Goal: Information Seeking & Learning: Learn about a topic

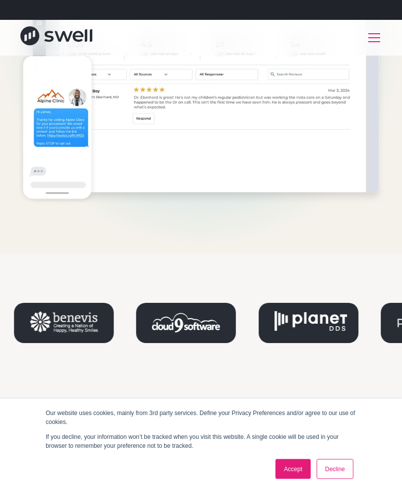
scroll to position [936, 0]
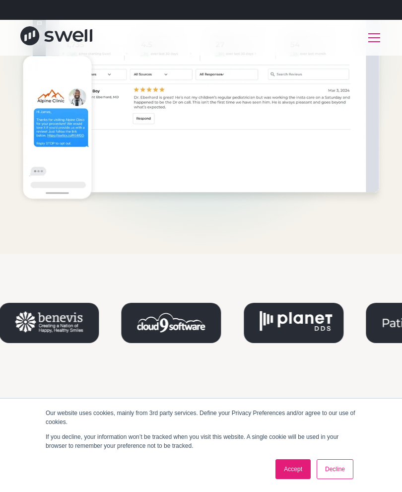
click at [344, 479] on link "Decline" at bounding box center [335, 469] width 37 height 20
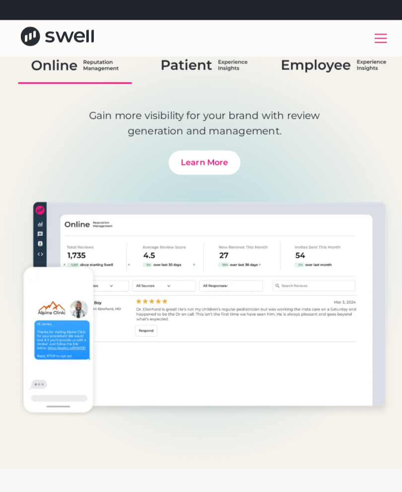
scroll to position [729, 0]
click at [373, 40] on div "menu" at bounding box center [374, 38] width 24 height 24
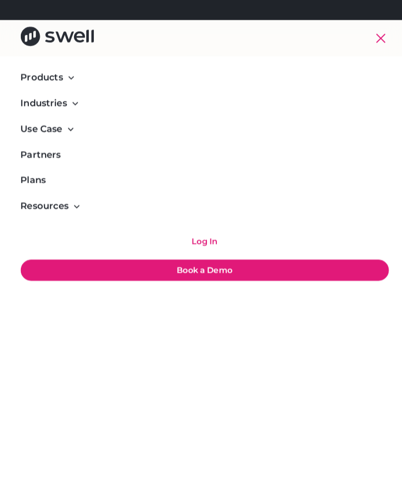
click at [62, 84] on div "Products" at bounding box center [201, 76] width 362 height 25
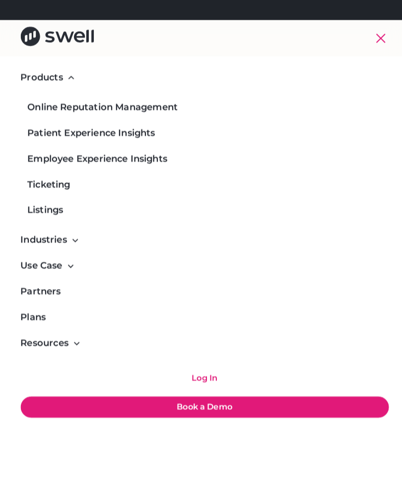
click at [42, 181] on div "Ticketing" at bounding box center [48, 181] width 42 height 13
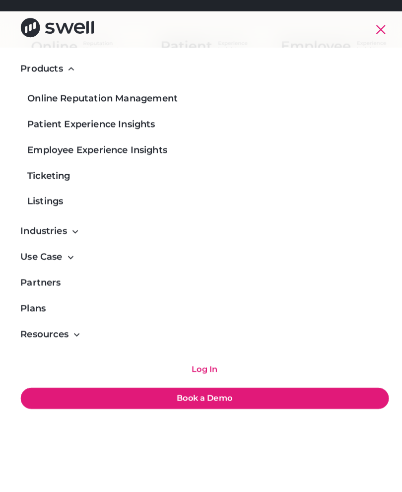
click at [56, 229] on div "Industries" at bounding box center [43, 235] width 46 height 13
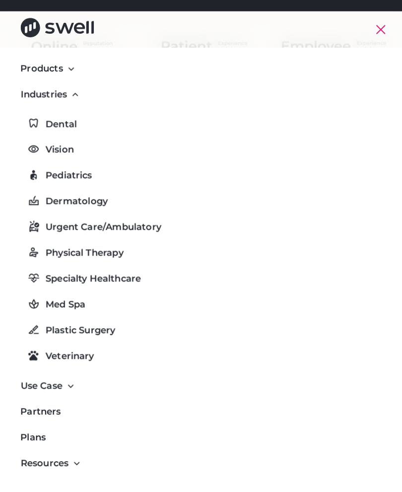
click at [64, 89] on div "Industries" at bounding box center [201, 101] width 362 height 25
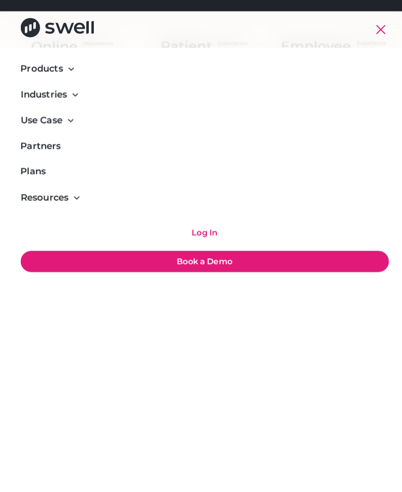
click at [44, 123] on div "Use Case" at bounding box center [40, 126] width 41 height 13
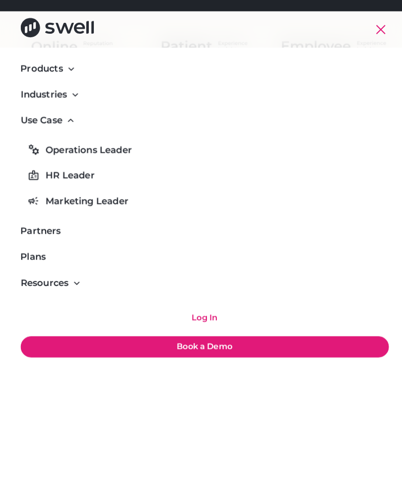
click at [63, 115] on div "Use Case" at bounding box center [201, 126] width 362 height 25
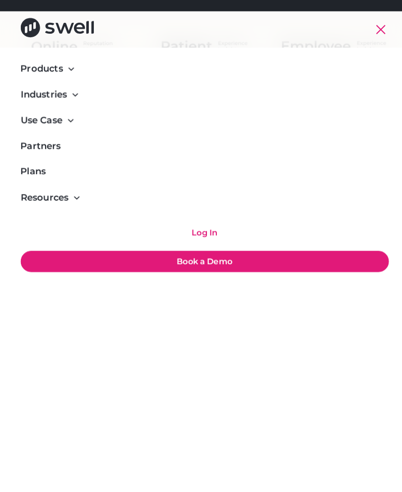
click at [46, 143] on link "Partners" at bounding box center [201, 151] width 362 height 25
click at [38, 169] on link "Plans" at bounding box center [201, 177] width 362 height 25
click at [52, 97] on div "Industries" at bounding box center [43, 101] width 46 height 13
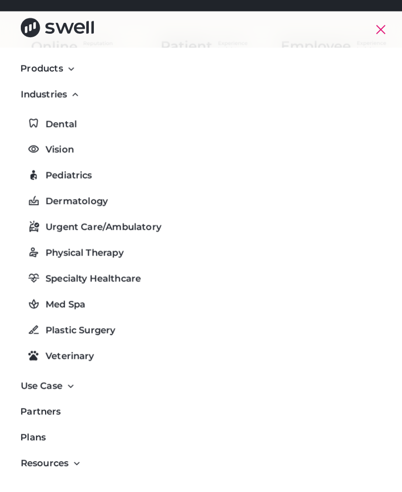
scroll to position [0, 0]
click at [69, 93] on div "Industries" at bounding box center [201, 101] width 362 height 25
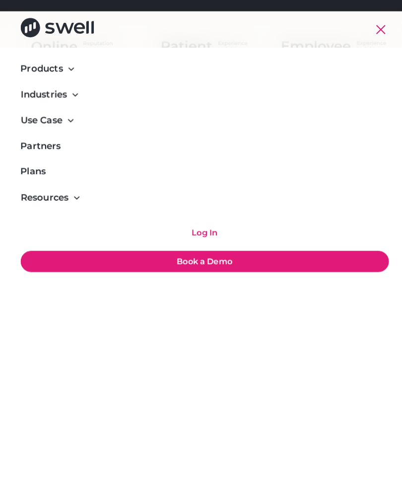
click at [60, 120] on div "Use Case" at bounding box center [40, 126] width 41 height 13
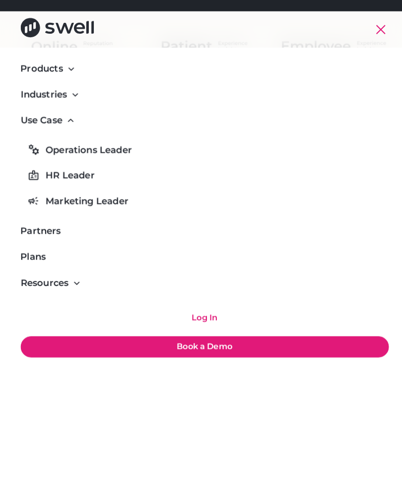
click at [70, 123] on icon at bounding box center [70, 127] width 8 height 8
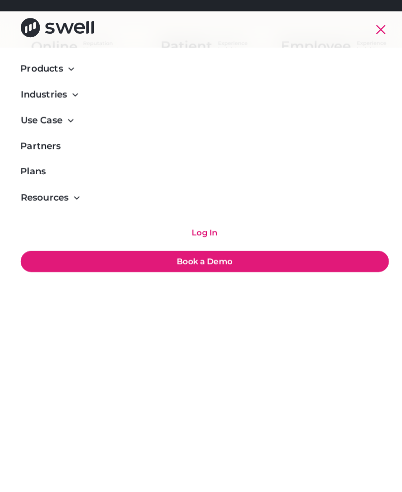
click at [47, 139] on link "Partners" at bounding box center [201, 151] width 362 height 25
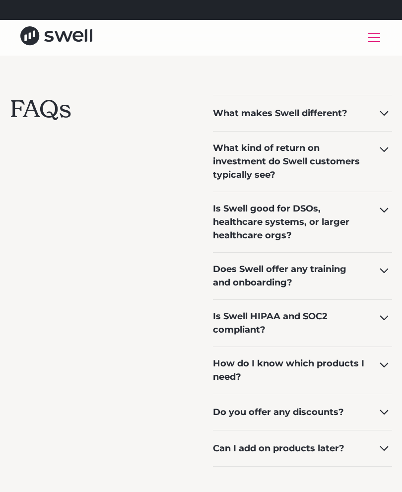
scroll to position [1581, 0]
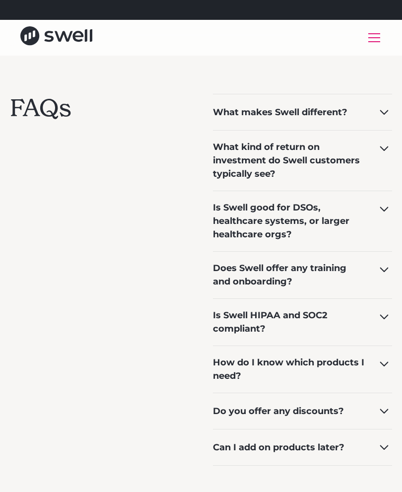
click at [388, 120] on div "What makes Swell different?" at bounding box center [302, 112] width 179 height 36
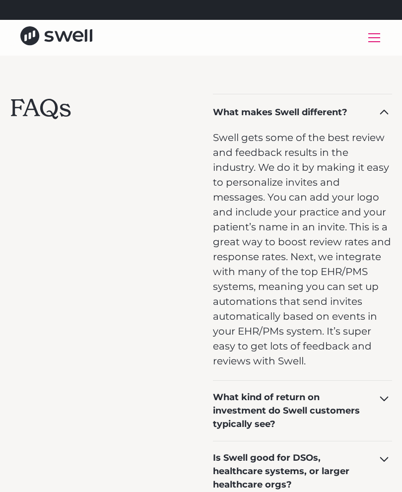
click at [374, 107] on div "What makes Swell different?" at bounding box center [302, 112] width 179 height 36
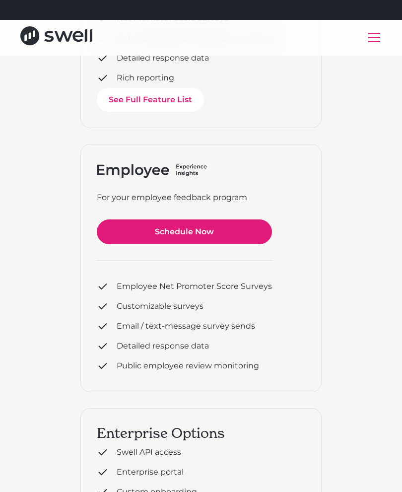
scroll to position [970, 0]
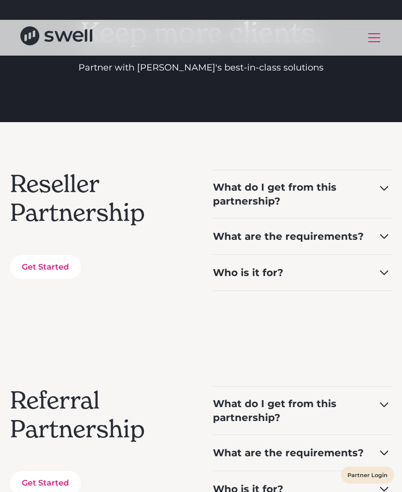
scroll to position [121, 0]
click at [388, 194] on icon at bounding box center [384, 188] width 16 height 16
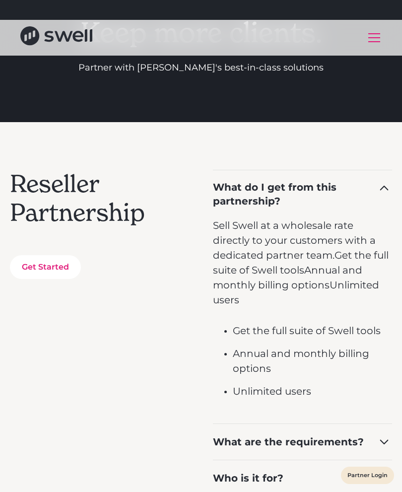
click at [392, 195] on icon at bounding box center [384, 188] width 16 height 16
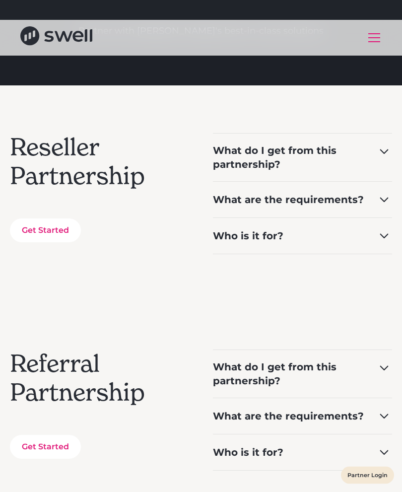
scroll to position [161, 0]
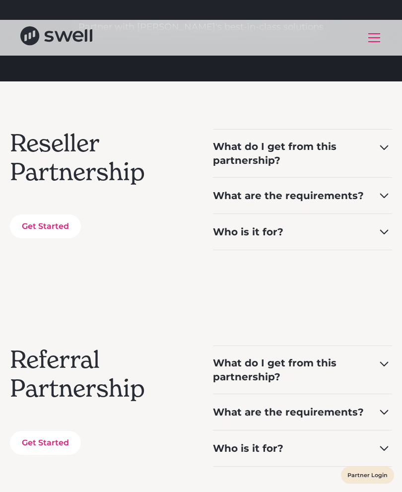
click at [387, 202] on icon at bounding box center [384, 196] width 16 height 16
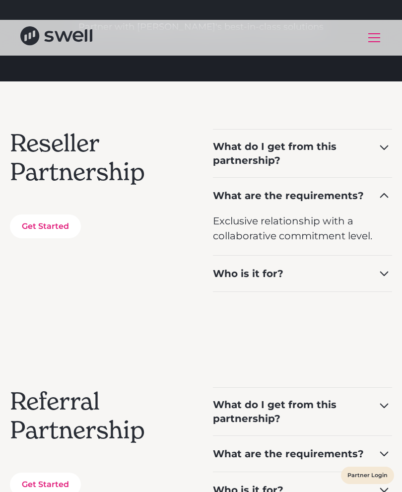
scroll to position [0, 0]
click at [395, 192] on div "Reseller Partnership Get Started What do I get from this partnership? Sell Swel…" at bounding box center [201, 210] width 402 height 258
click at [386, 194] on icon at bounding box center [384, 196] width 16 height 16
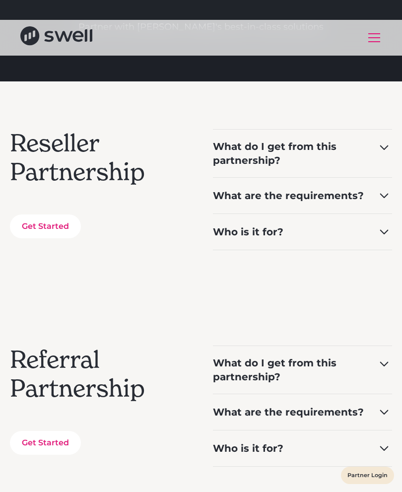
click at [382, 244] on div "Who is it for?" at bounding box center [302, 231] width 179 height 36
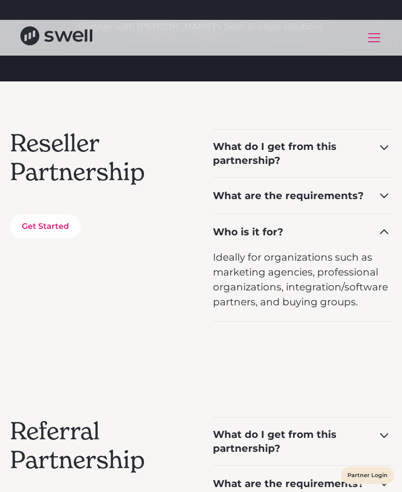
click at [385, 234] on icon at bounding box center [384, 232] width 16 height 16
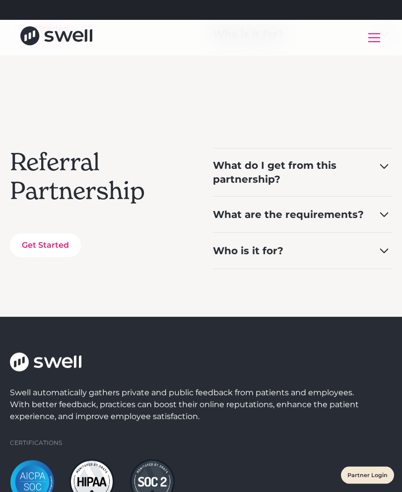
scroll to position [361, 0]
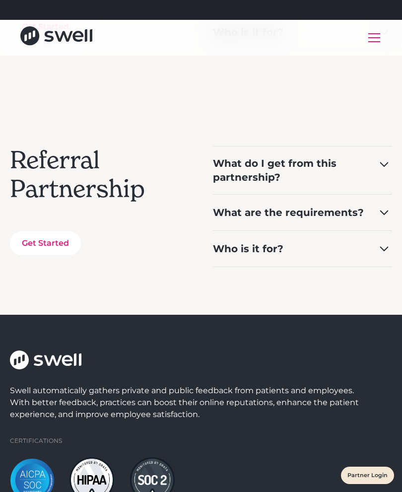
click at [386, 167] on icon at bounding box center [384, 164] width 16 height 16
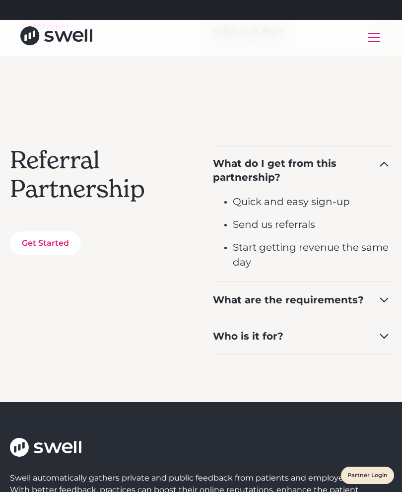
click at [390, 168] on icon at bounding box center [384, 164] width 16 height 16
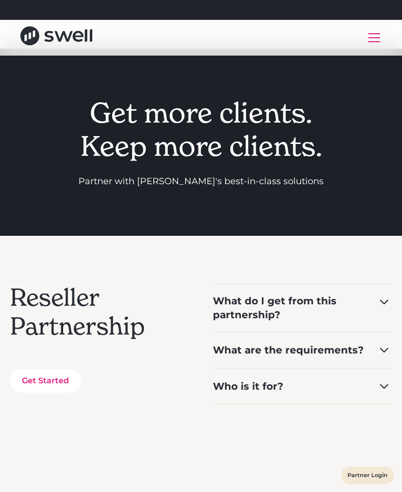
scroll to position [0, 0]
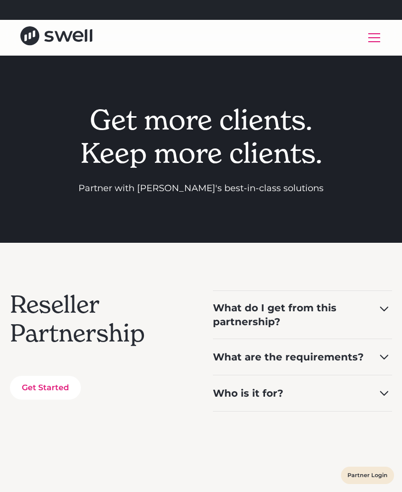
click at [370, 44] on div "menu" at bounding box center [374, 38] width 24 height 24
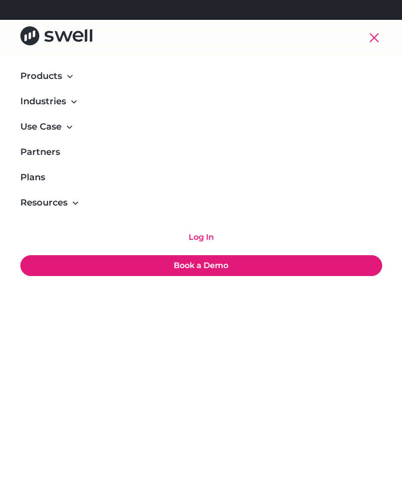
click at [52, 181] on link "Plans" at bounding box center [201, 177] width 362 height 25
click at [59, 212] on div "Resources" at bounding box center [201, 202] width 362 height 25
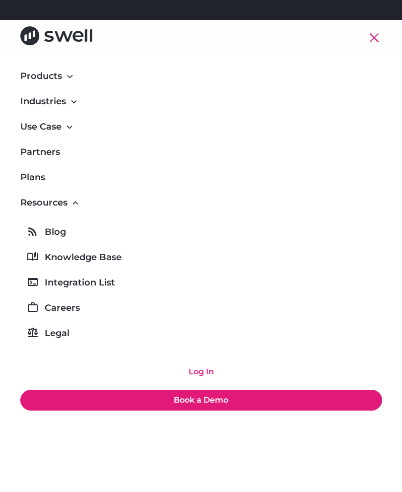
click at [58, 327] on div "Legal" at bounding box center [57, 333] width 25 height 13
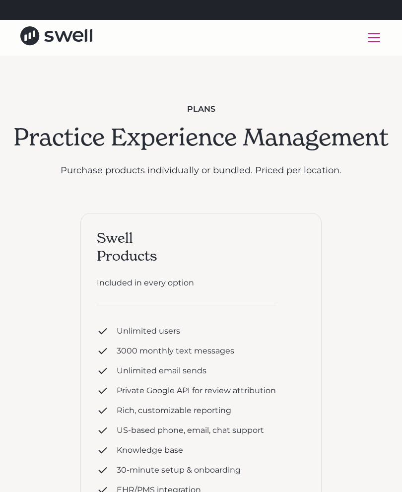
click at [369, 46] on div "menu" at bounding box center [374, 38] width 24 height 24
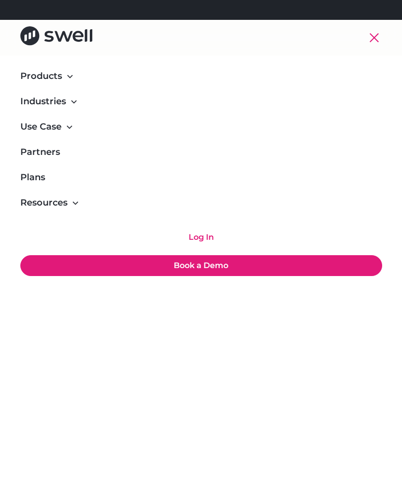
click at [33, 177] on link "Plans" at bounding box center [201, 177] width 362 height 25
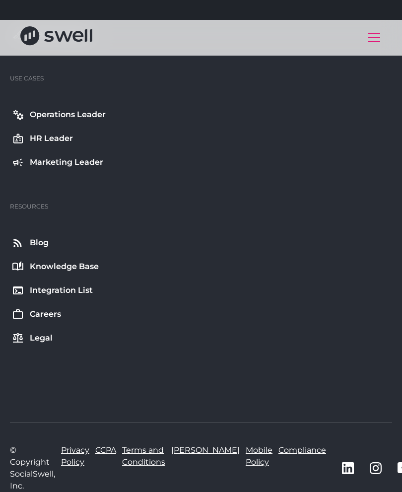
scroll to position [863, 0]
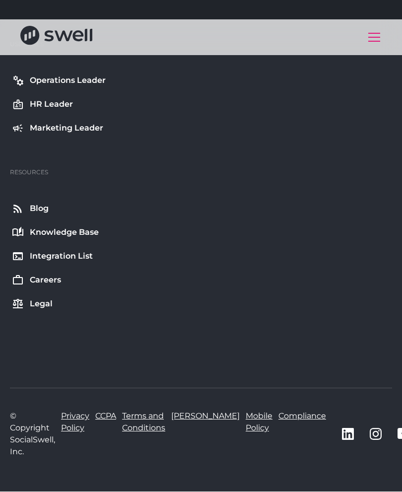
click at [367, 255] on div "Resources Blog Knowledge Base Integration List Careers Legal" at bounding box center [201, 244] width 382 height 152
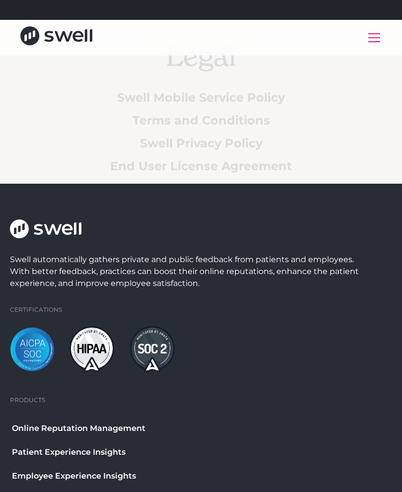
scroll to position [0, 0]
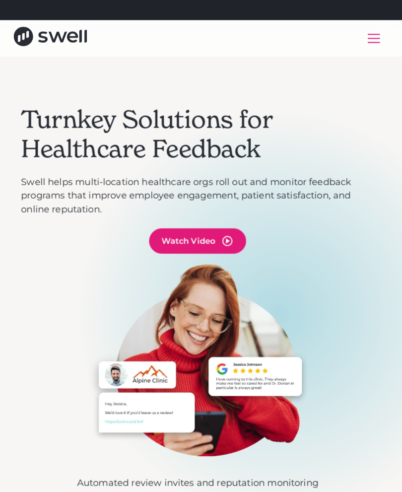
click at [215, 240] on div "Watch Video" at bounding box center [200, 236] width 95 height 25
